Goal: Task Accomplishment & Management: Use online tool/utility

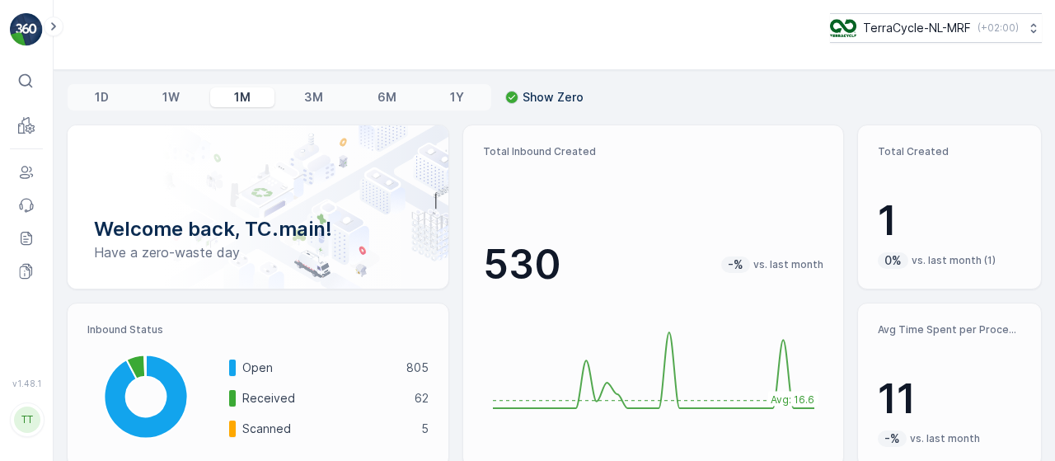
click at [942, 30] on p "TerraCycle-NL-MRF" at bounding box center [917, 28] width 108 height 16
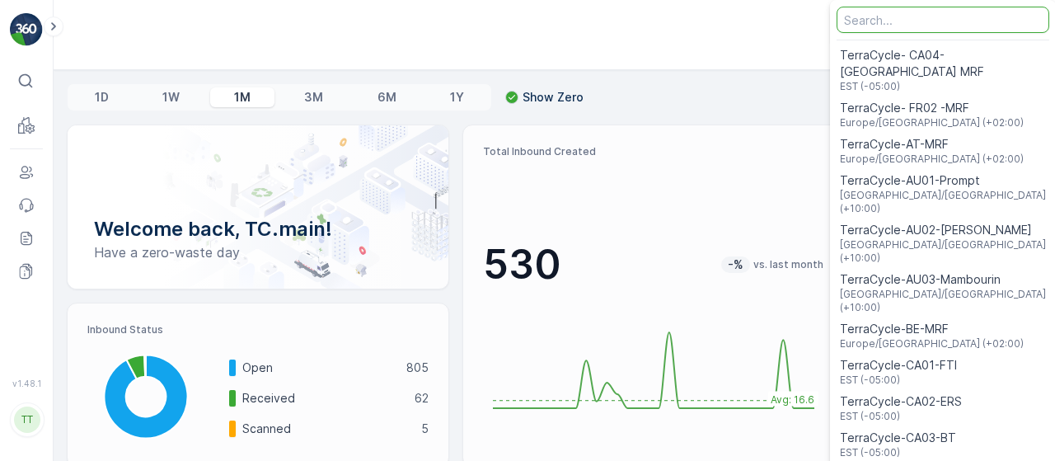
type input "r"
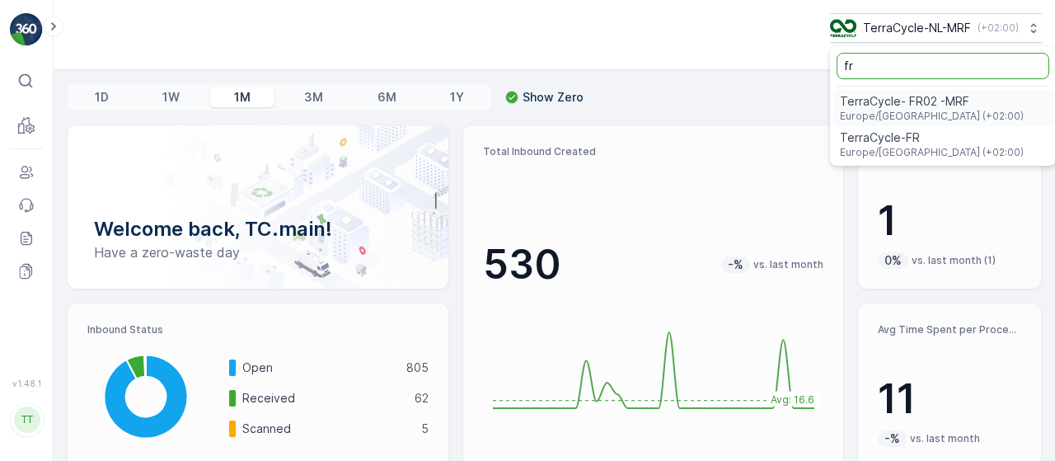
type input "fr"
click at [887, 99] on span "TerraCycle- FR02 -MRF" at bounding box center [932, 101] width 184 height 16
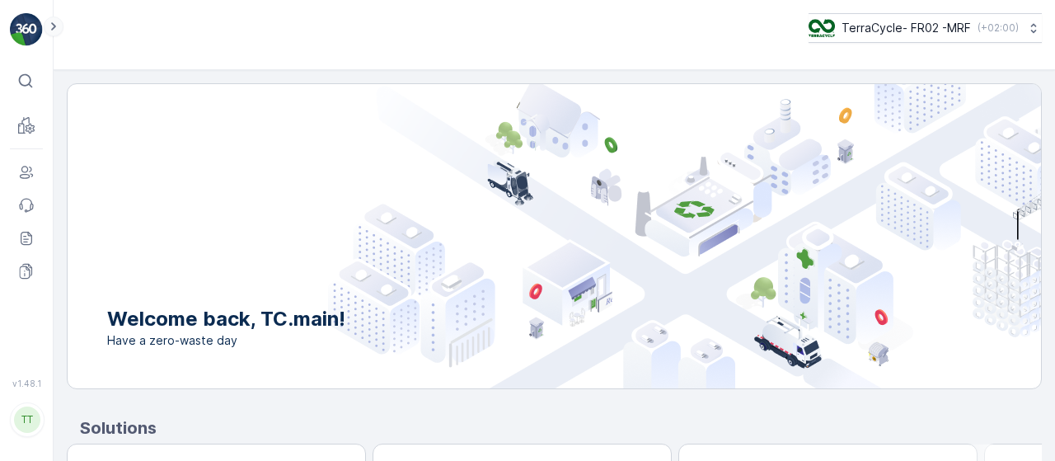
click at [48, 27] on icon at bounding box center [54, 26] width 18 height 20
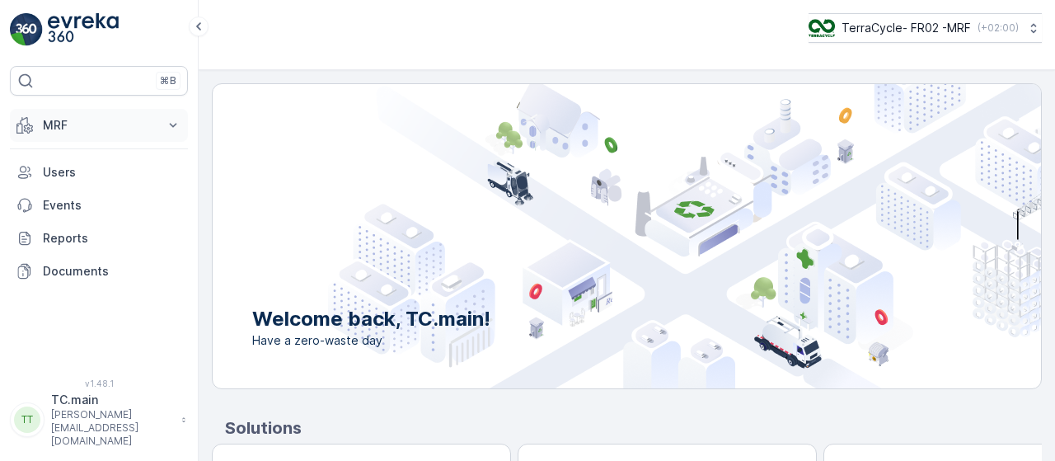
click at [91, 131] on p "MRF" at bounding box center [99, 125] width 112 height 16
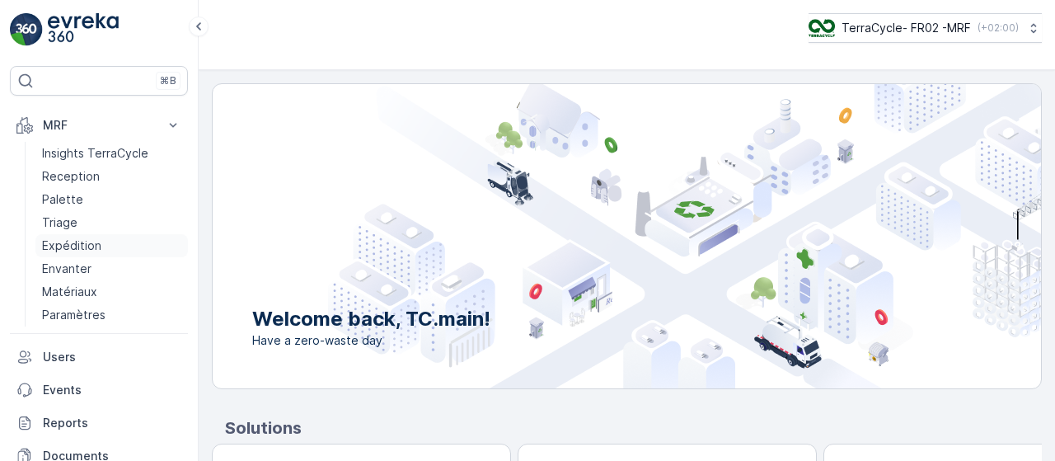
click at [66, 239] on p "Expédition" at bounding box center [71, 245] width 59 height 16
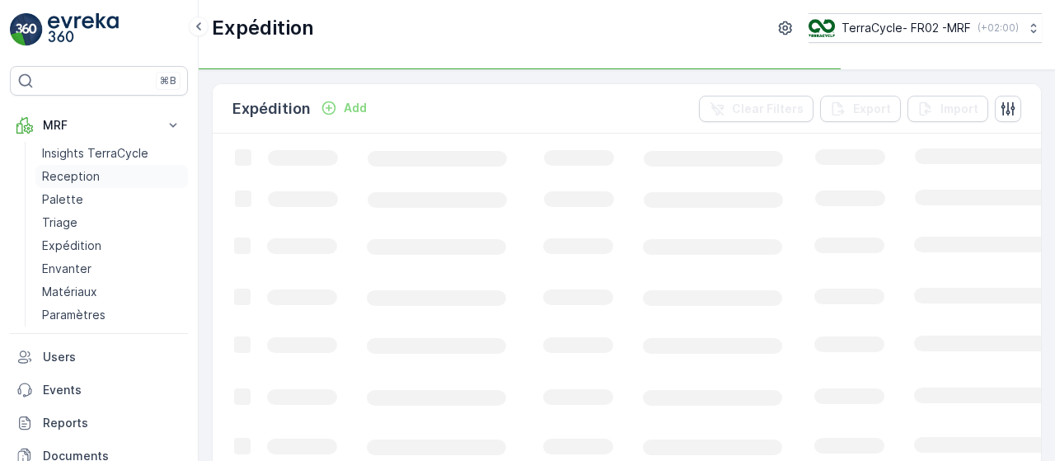
click at [68, 171] on p "Reception" at bounding box center [71, 176] width 58 height 16
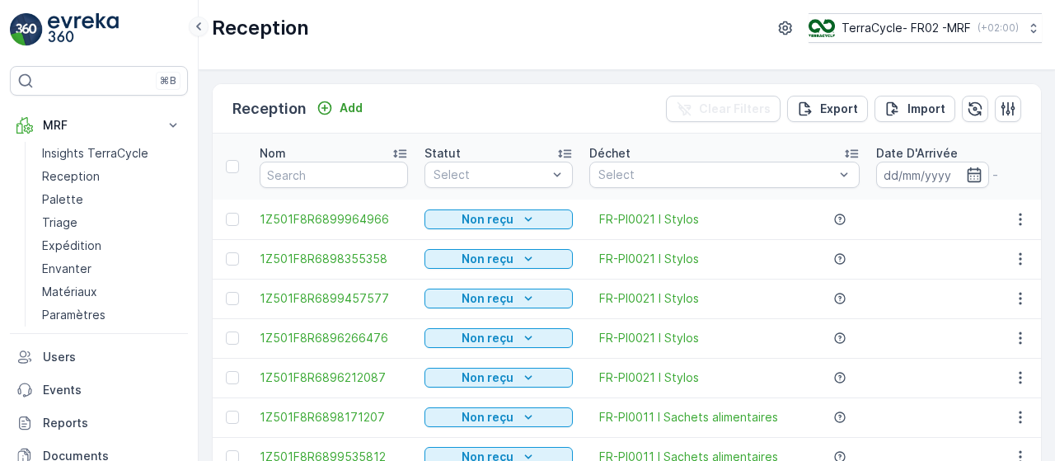
click at [204, 26] on icon at bounding box center [199, 26] width 18 height 20
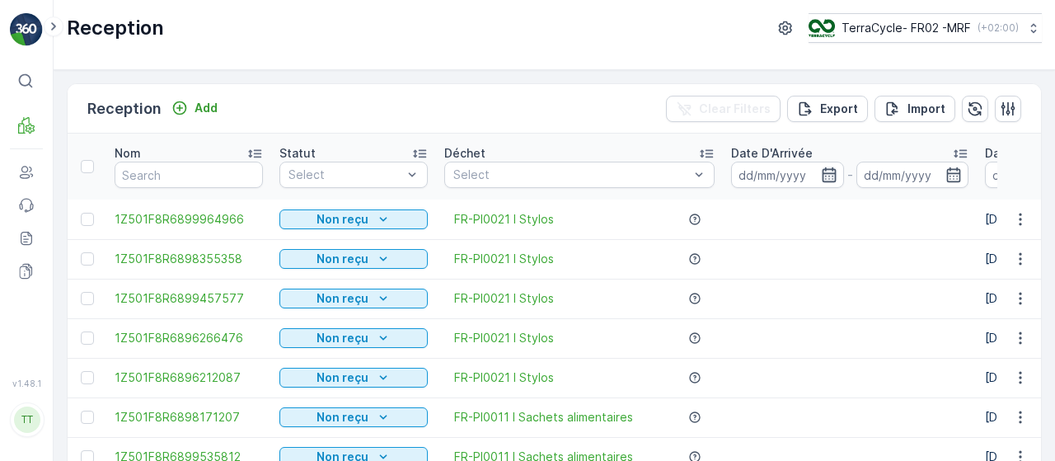
click at [826, 167] on icon "button" at bounding box center [829, 174] width 14 height 15
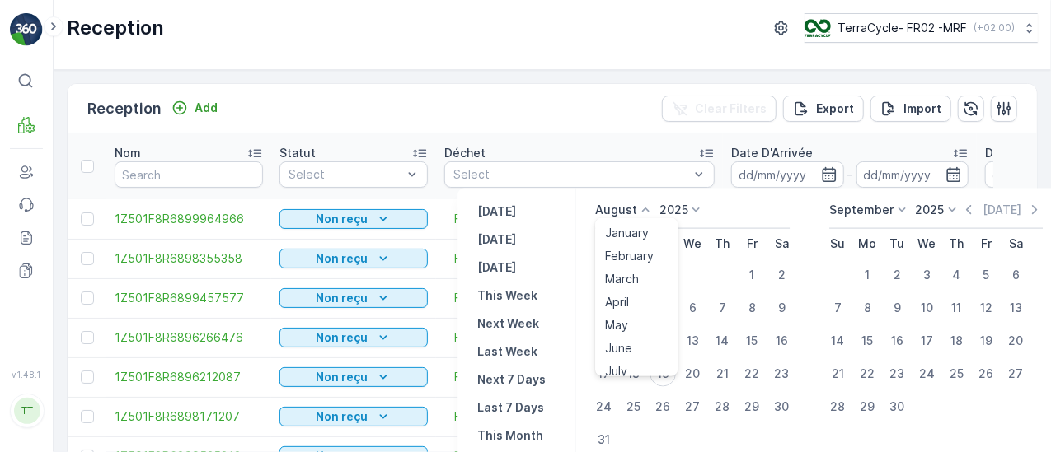
click at [617, 209] on p "August" at bounding box center [616, 210] width 42 height 16
click at [633, 304] on div "April" at bounding box center [616, 302] width 37 height 23
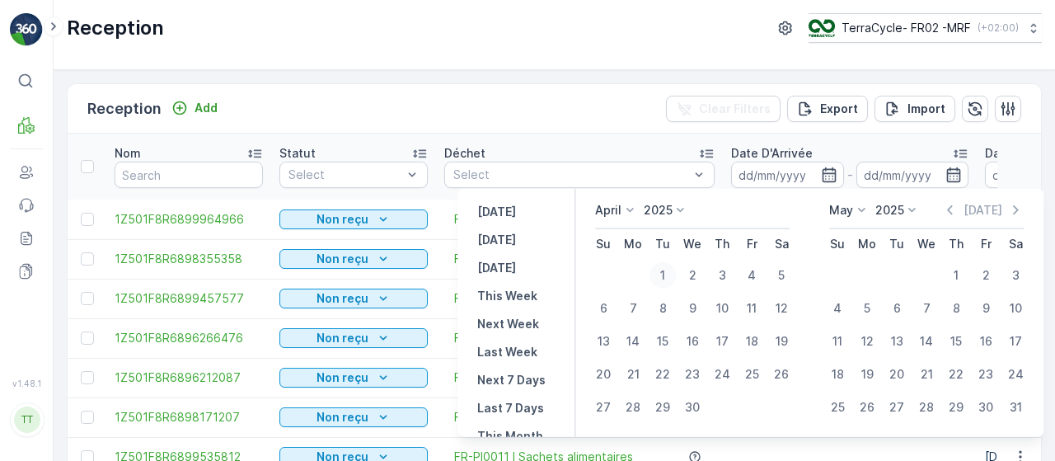
click at [668, 270] on div "1" at bounding box center [662, 275] width 26 height 26
type input "01.04.2025"
click at [668, 270] on div "1" at bounding box center [662, 275] width 26 height 26
type input "01.04.2025"
click at [701, 401] on div "30" at bounding box center [692, 407] width 26 height 26
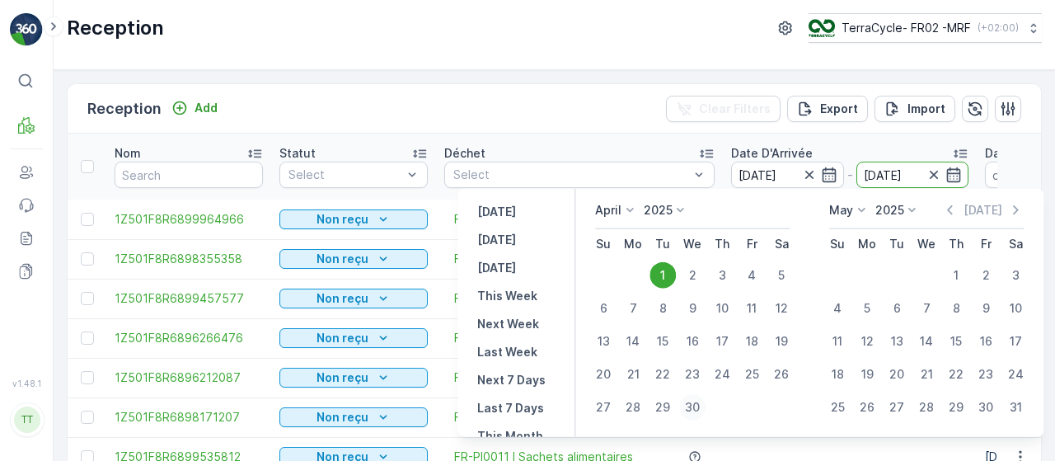
type input "30.04.2025"
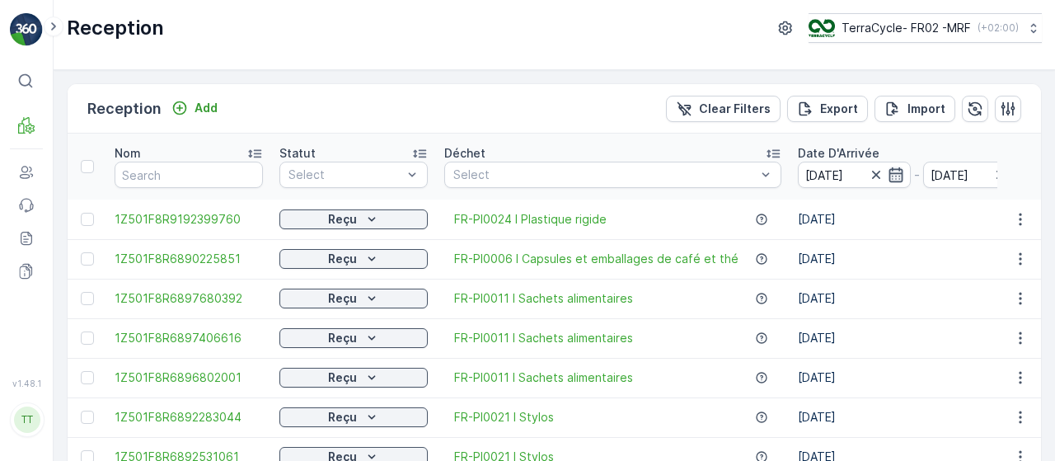
click at [892, 173] on icon "button" at bounding box center [896, 174] width 16 height 16
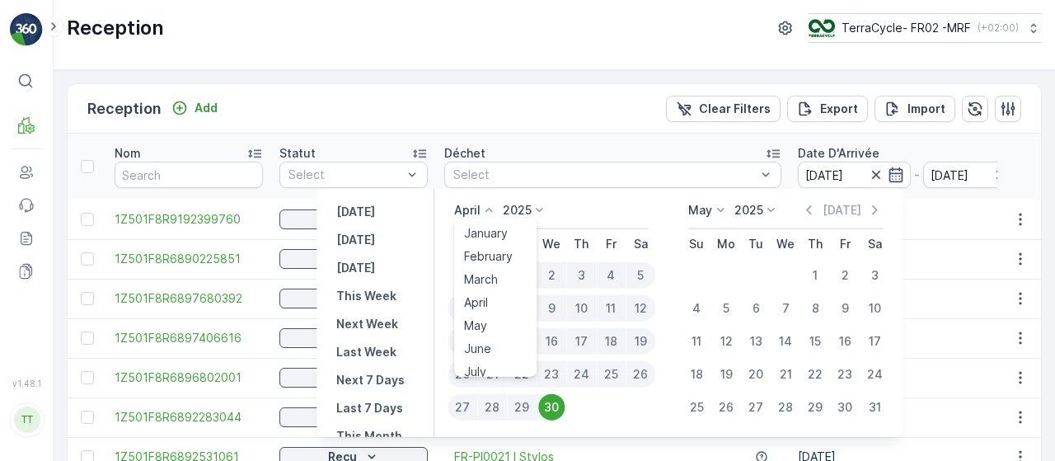
click at [461, 203] on p "April" at bounding box center [467, 210] width 26 height 16
click at [493, 278] on span "March" at bounding box center [481, 279] width 34 height 16
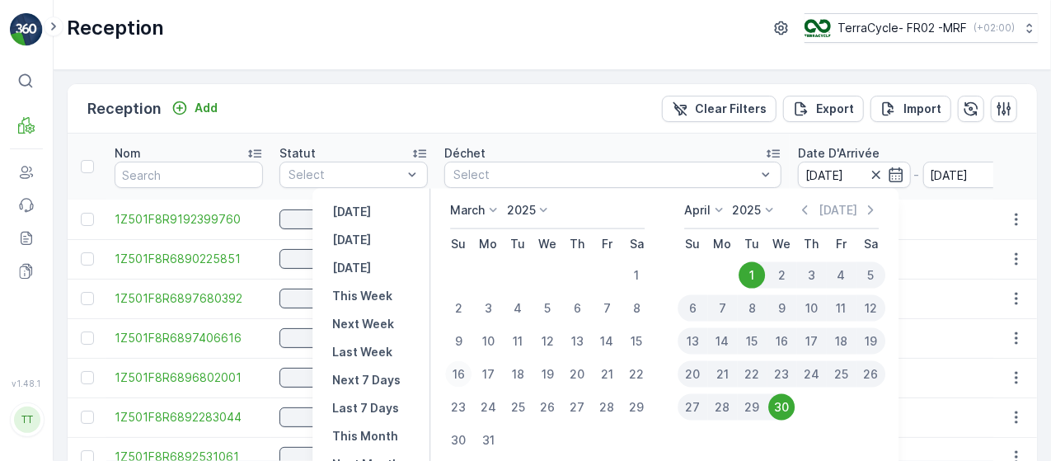
click at [459, 371] on div "16" at bounding box center [458, 374] width 26 height 26
type input "16.03.2025"
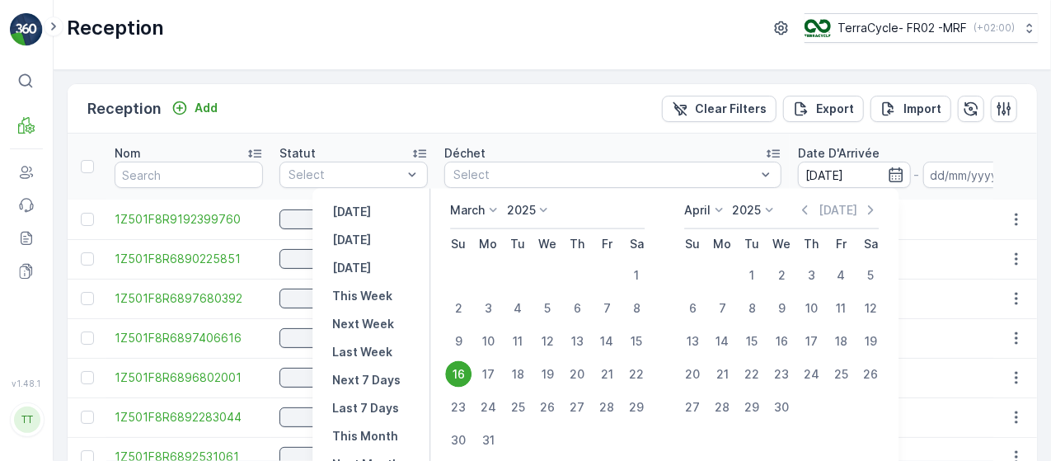
click at [706, 216] on p "April" at bounding box center [697, 210] width 26 height 16
click at [711, 324] on span "May" at bounding box center [705, 325] width 23 height 16
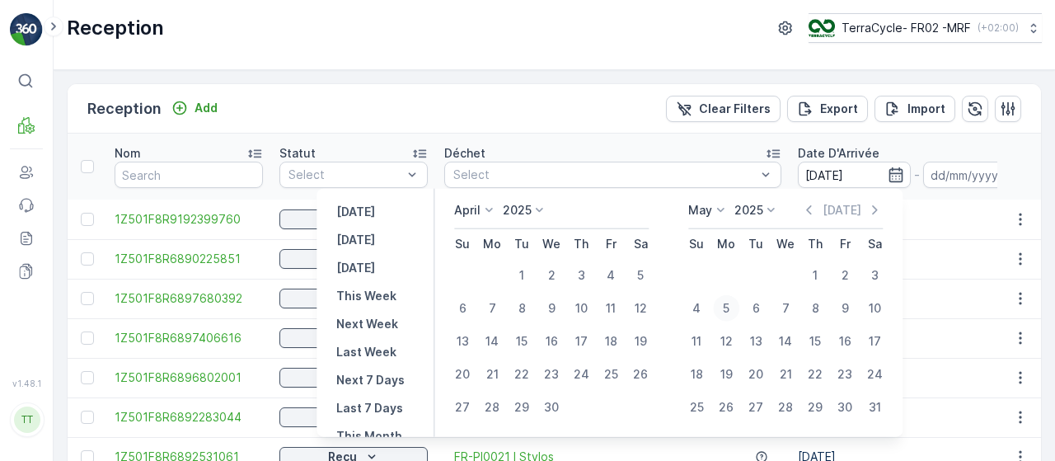
click at [732, 307] on div "5" at bounding box center [726, 308] width 26 height 26
type input "05.05.2025"
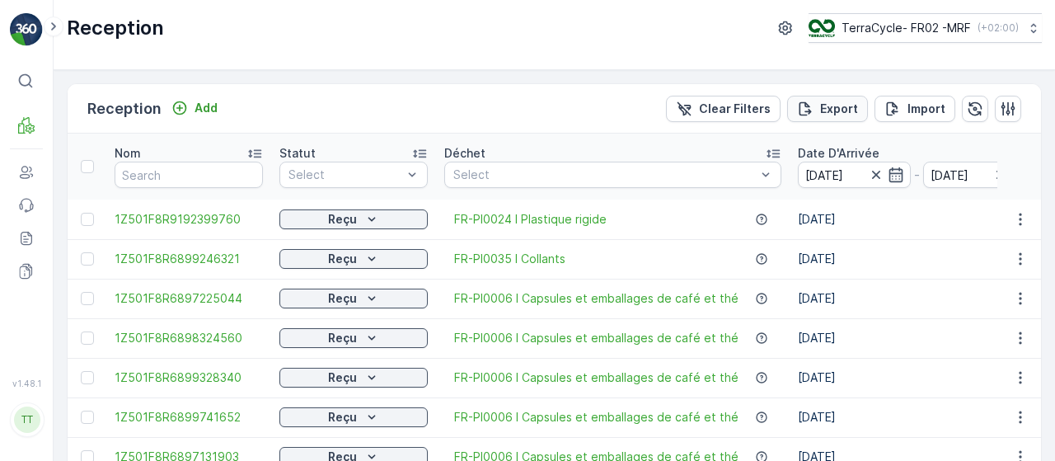
click at [846, 111] on p "Export" at bounding box center [839, 109] width 38 height 16
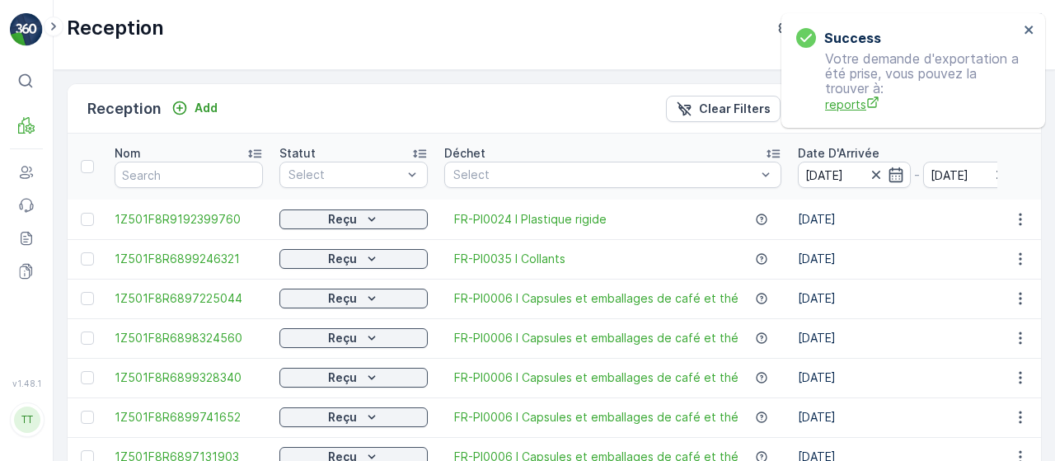
click at [860, 105] on span "reports" at bounding box center [922, 104] width 194 height 17
click at [189, 182] on input "text" at bounding box center [189, 175] width 148 height 26
paste input "1Z501F8R6893738177"
type input "1Z501F8R6893738177"
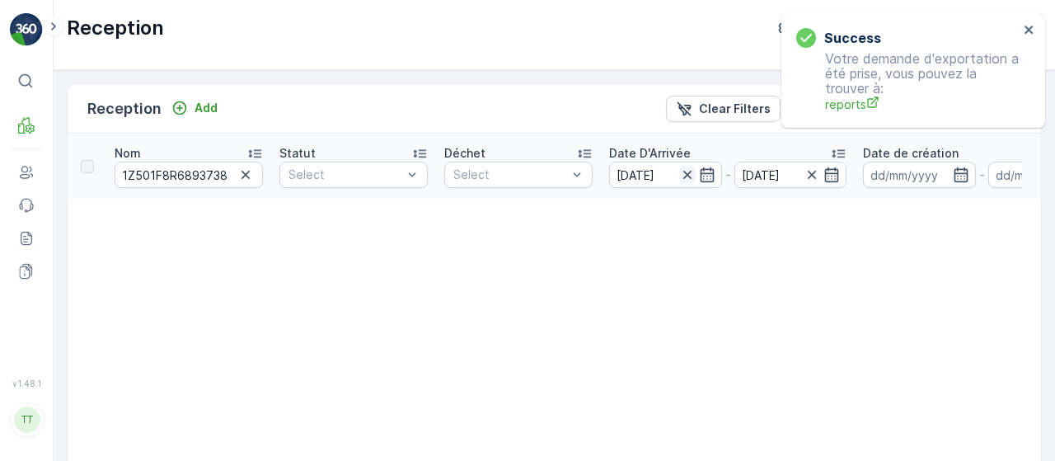
click at [690, 176] on icon "button" at bounding box center [687, 174] width 16 height 16
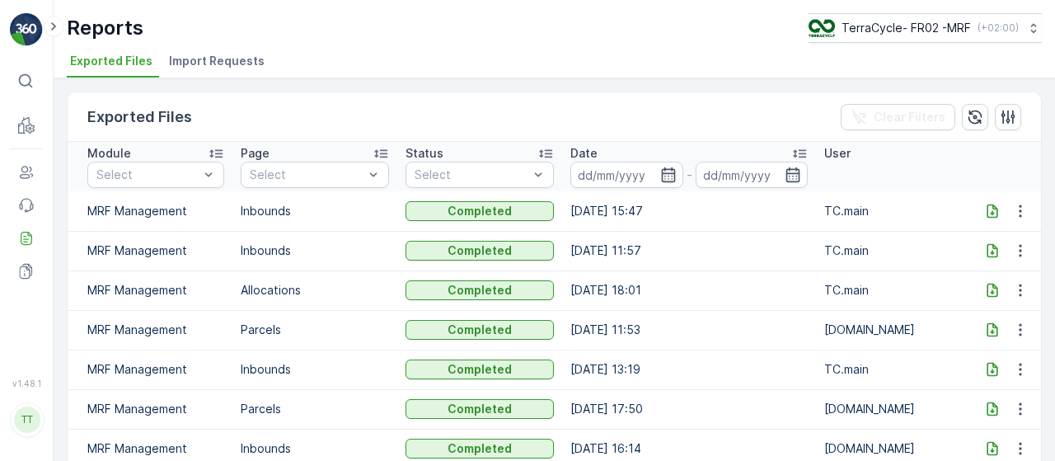
click at [987, 212] on icon at bounding box center [992, 211] width 11 height 14
